Goal: Task Accomplishment & Management: Use online tool/utility

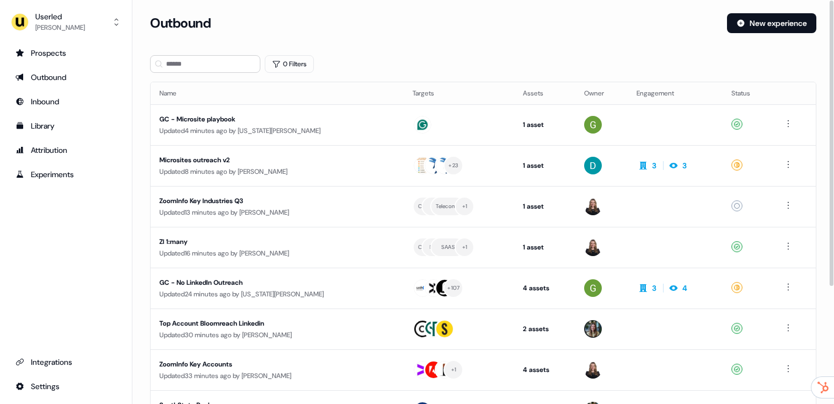
click at [525, 33] on div "Outbound New experience" at bounding box center [483, 29] width 666 height 33
drag, startPoint x: 394, startPoint y: 58, endPoint x: 222, endPoint y: 40, distance: 173.6
click at [394, 58] on div "0 Filters" at bounding box center [483, 64] width 666 height 18
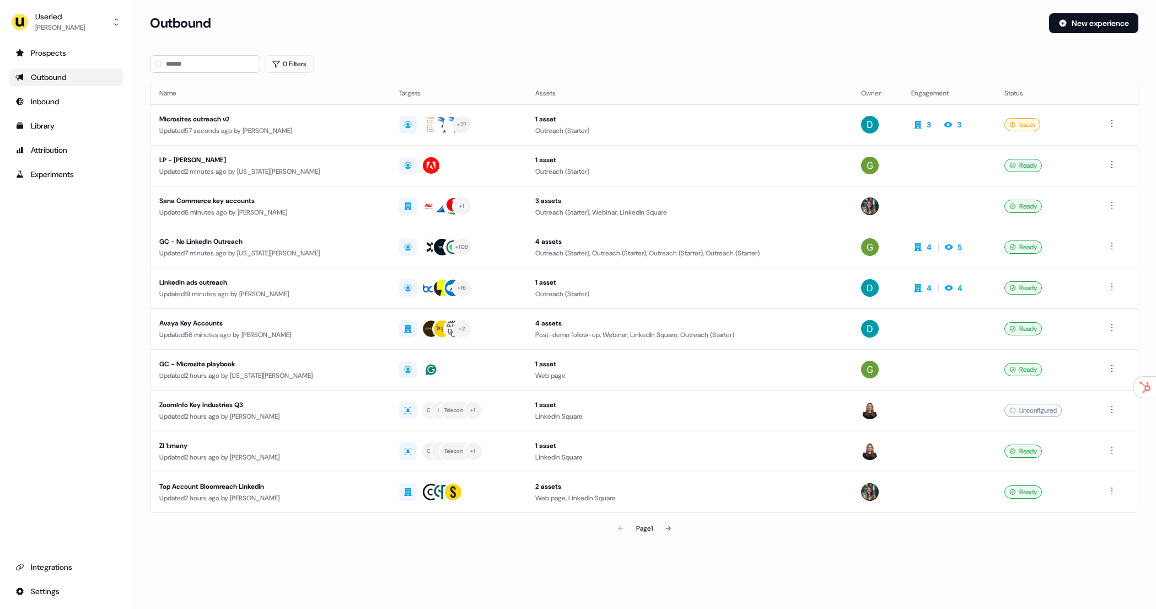
drag, startPoint x: 221, startPoint y: 74, endPoint x: 221, endPoint y: 65, distance: 9.4
click at [221, 74] on section "Loading... Outbound New experience 0 Filters Name Targets Assets Owner Engageme…" at bounding box center [644, 291] width 1024 height 557
click at [223, 59] on input at bounding box center [205, 64] width 110 height 18
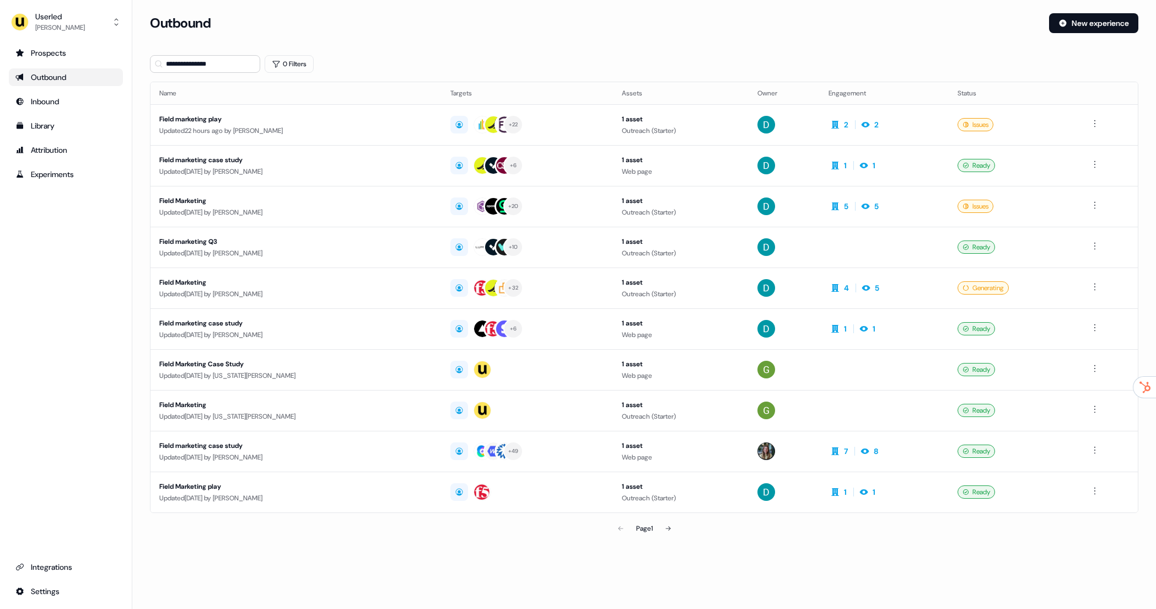
drag, startPoint x: 736, startPoint y: 449, endPoint x: 759, endPoint y: 562, distance: 115.9
click at [759, 562] on section "**********" at bounding box center [644, 291] width 1024 height 557
click at [664, 529] on button at bounding box center [668, 528] width 22 height 22
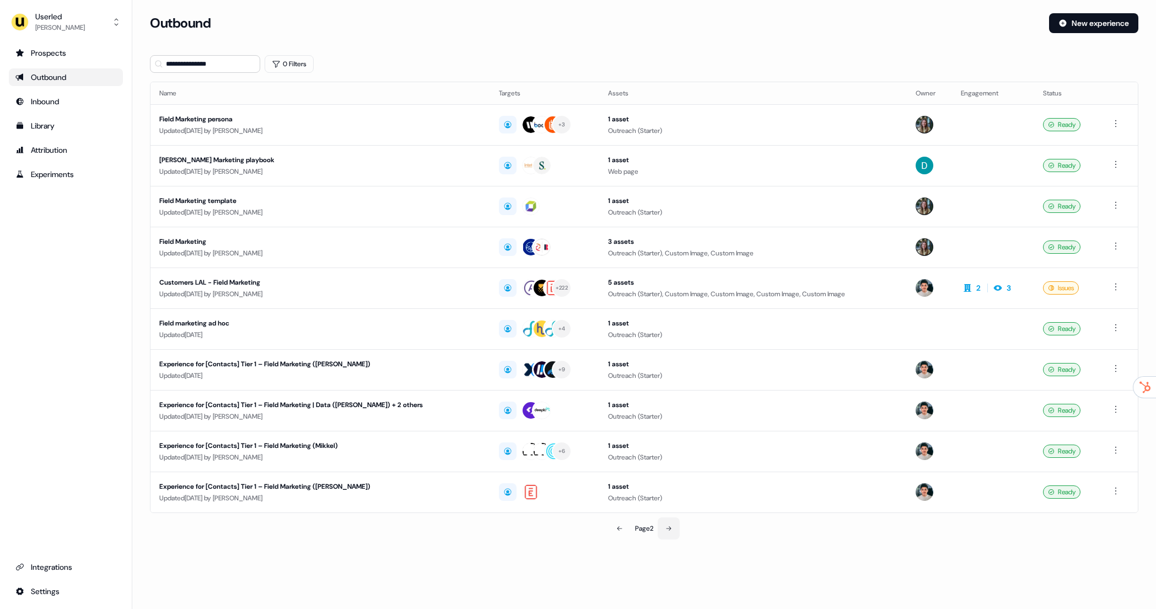
click at [669, 522] on button at bounding box center [669, 528] width 22 height 22
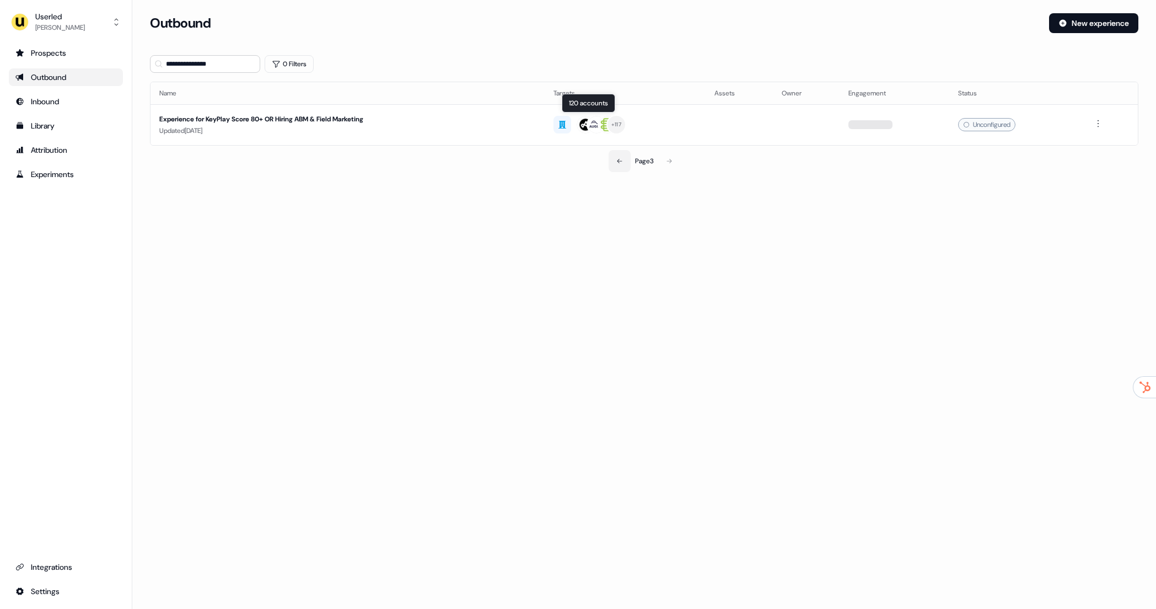
click at [610, 159] on button at bounding box center [620, 161] width 22 height 22
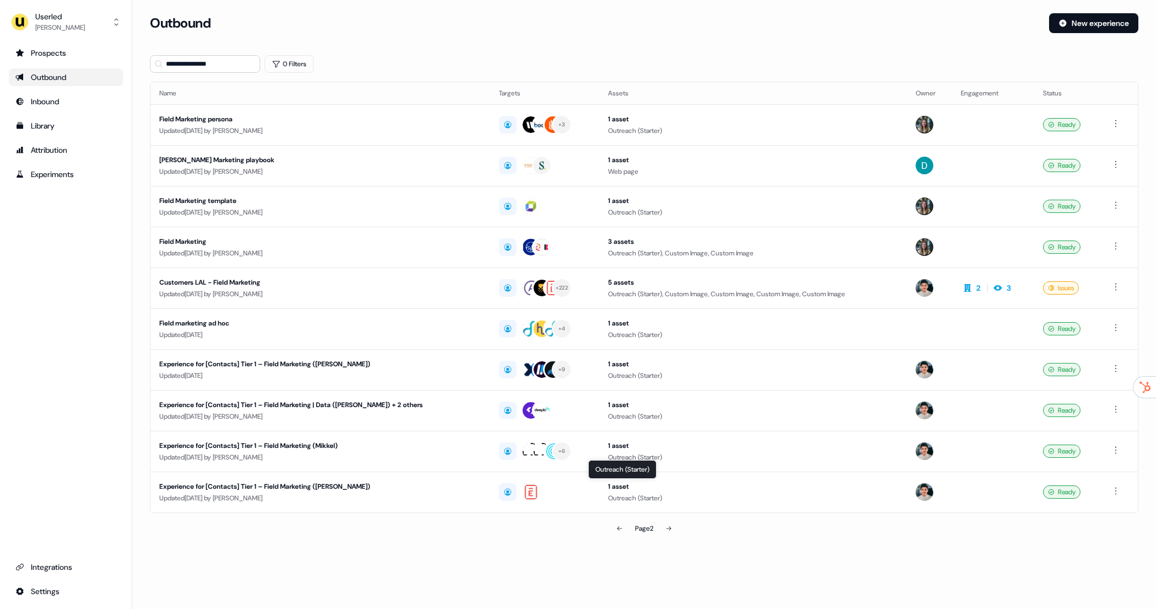
click at [615, 535] on button at bounding box center [620, 528] width 22 height 22
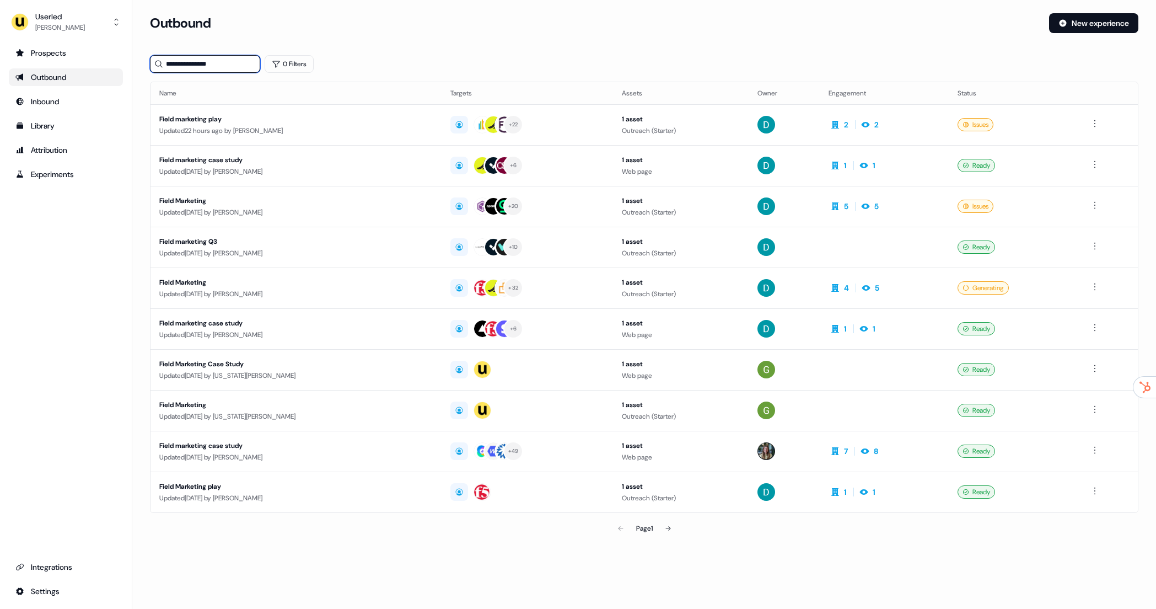
drag, startPoint x: 189, startPoint y: 59, endPoint x: 150, endPoint y: 64, distance: 39.5
click at [150, 64] on input "**********" at bounding box center [205, 64] width 110 height 18
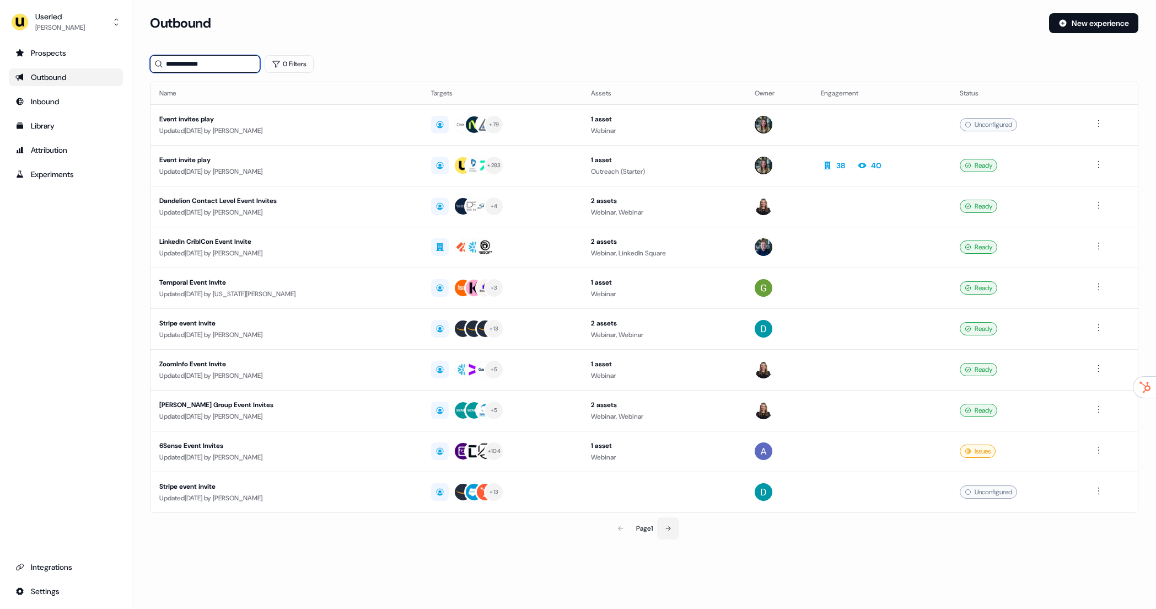
type input "**********"
click at [667, 528] on icon at bounding box center [667, 528] width 5 height 4
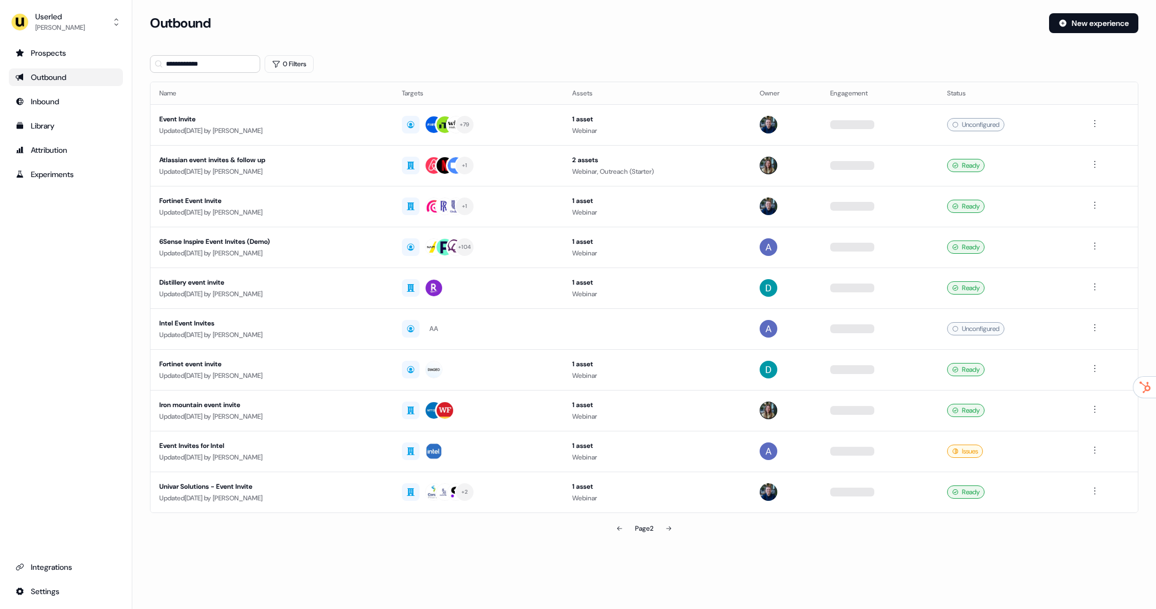
click at [602, 530] on div "Page 2" at bounding box center [644, 528] width 324 height 22
click at [610, 529] on button at bounding box center [620, 528] width 22 height 22
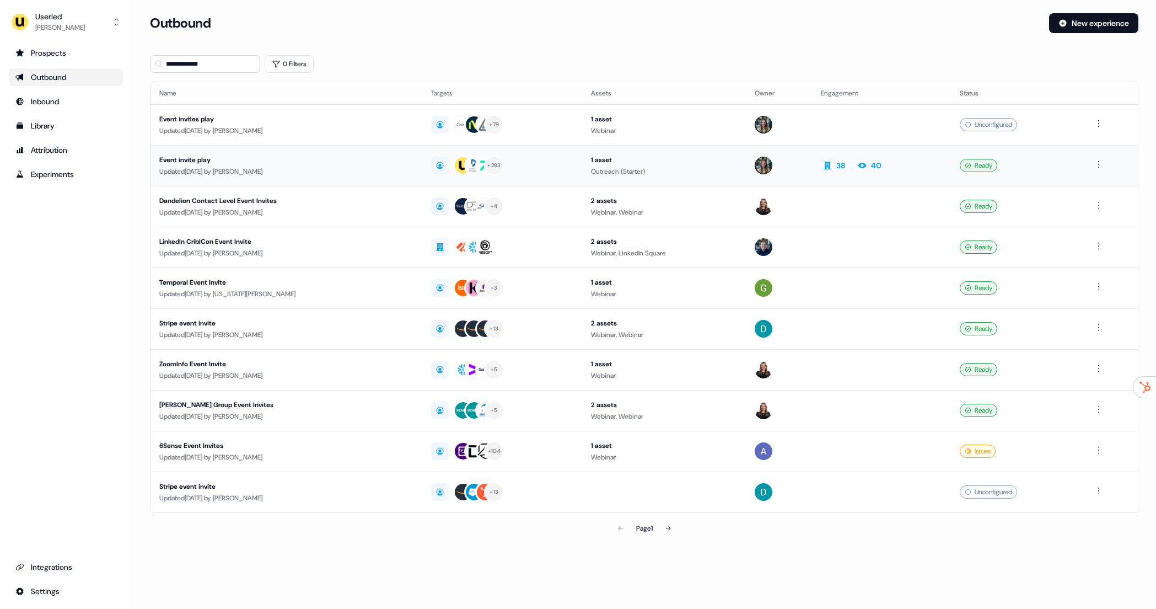
click at [843, 171] on div "38 40" at bounding box center [851, 165] width 61 height 15
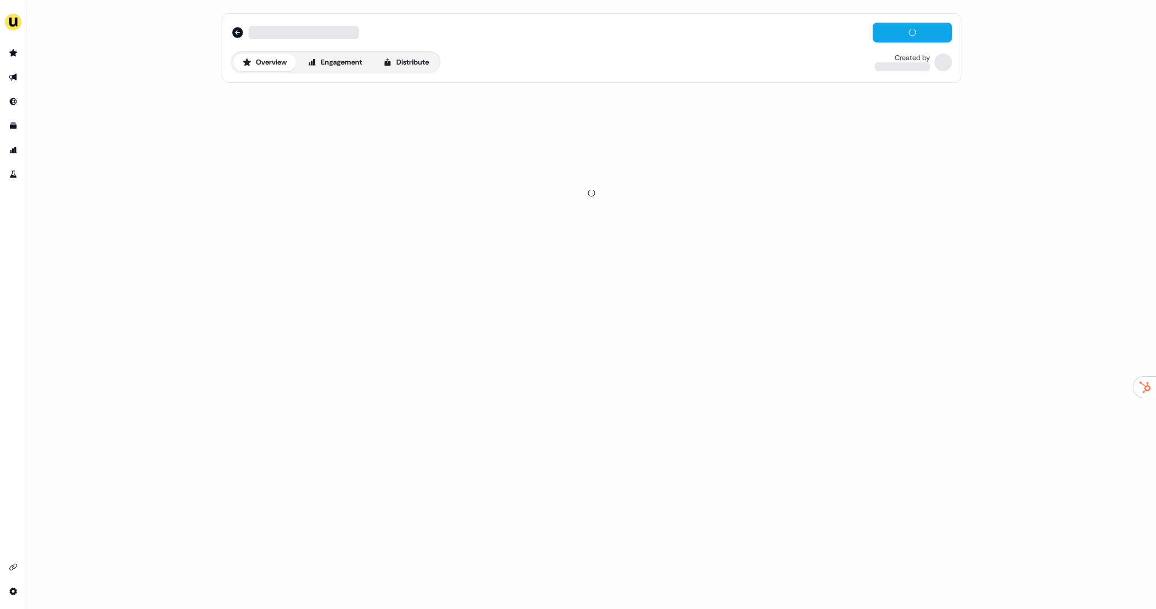
click at [423, 71] on div "Overview Engagement Distribute" at bounding box center [336, 62] width 210 height 22
click at [422, 61] on button "Distribute" at bounding box center [406, 62] width 65 height 18
click at [371, 128] on button "Sync to CRM 1 / 1 synced" at bounding box center [591, 134] width 721 height 34
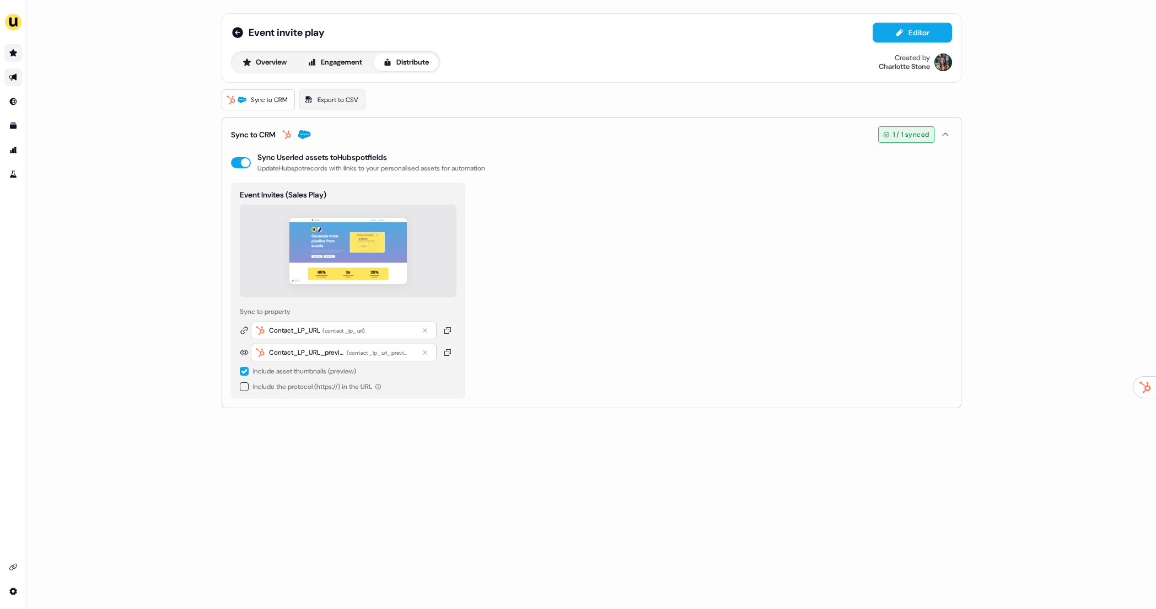
click at [7, 58] on link "Go to prospects" at bounding box center [13, 53] width 18 height 18
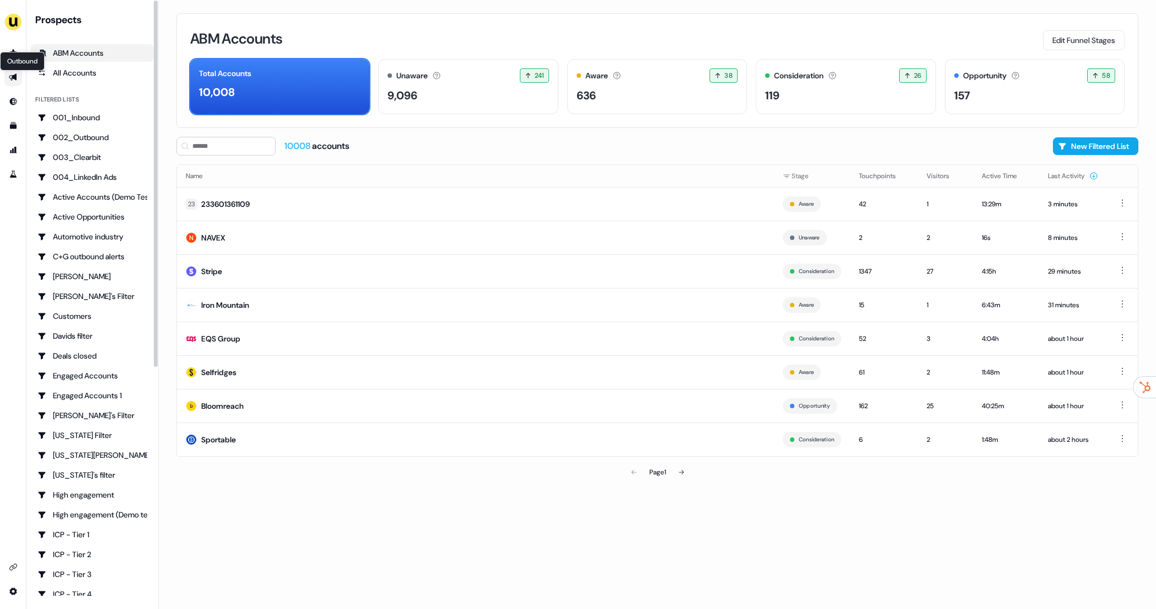
click at [13, 76] on icon "Go to outbound experience" at bounding box center [13, 77] width 8 height 7
